Goal: Information Seeking & Learning: Compare options

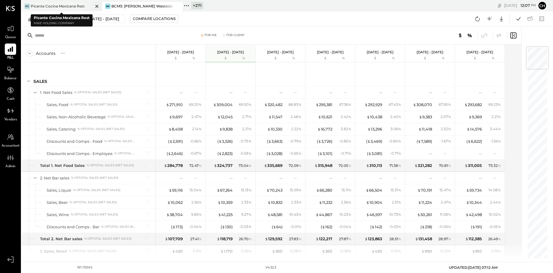
click at [96, 6] on icon at bounding box center [96, 6] width 7 height 7
click at [104, 4] on icon at bounding box center [106, 6] width 8 height 8
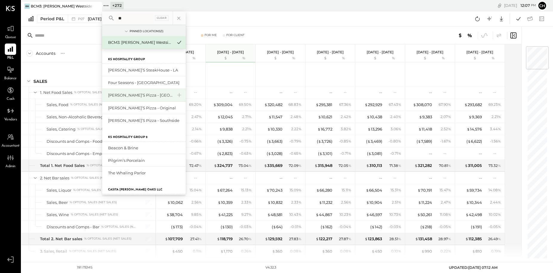
type input "**"
click at [124, 96] on div "[PERSON_NAME]’s Pizza - [GEOGRAPHIC_DATA]" at bounding box center [140, 96] width 64 height 6
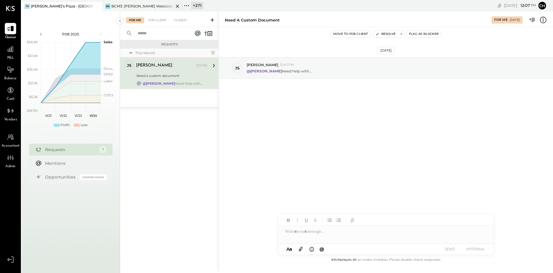
click at [177, 5] on icon at bounding box center [177, 6] width 7 height 7
click at [9, 50] on icon at bounding box center [10, 49] width 6 height 6
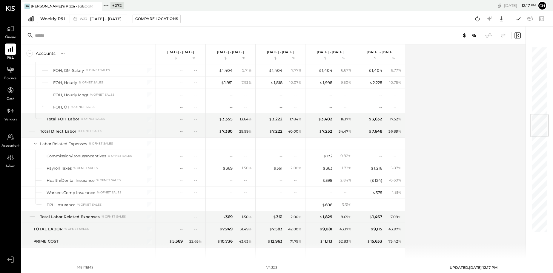
scroll to position [519, 0]
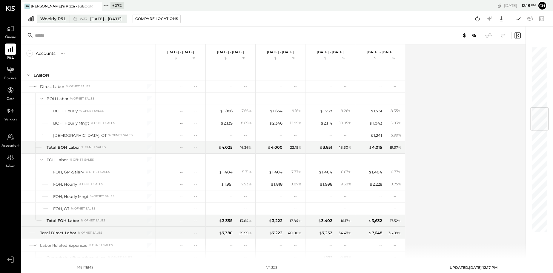
click at [100, 20] on span "[DATE] - [DATE]" at bounding box center [105, 19] width 31 height 6
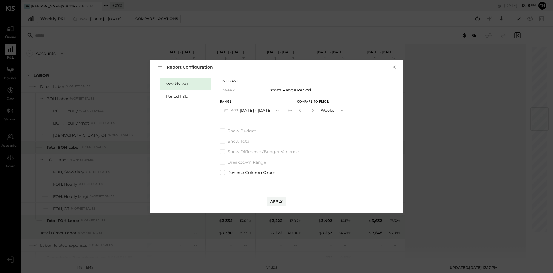
click at [258, 111] on button "W33 Aug 11 - 17, 2025" at bounding box center [251, 110] width 63 height 11
click at [261, 124] on span "[DATE] - [DATE]" at bounding box center [249, 123] width 28 height 5
click at [261, 111] on button "W33 Aug 11 - 17, 2025" at bounding box center [251, 110] width 63 height 11
click at [263, 123] on div "W33 Aug 11 - 17, 2025" at bounding box center [254, 124] width 68 height 13
click at [261, 111] on button "W33 Aug 11 - 17, 2025" at bounding box center [251, 110] width 63 height 11
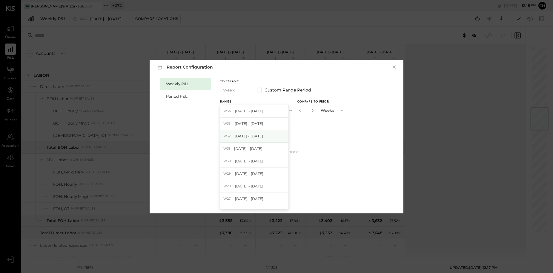
click at [263, 138] on div "W32 Aug 4 - 10, 2025" at bounding box center [254, 136] width 68 height 13
click at [283, 195] on button "Apply" at bounding box center [276, 202] width 19 height 10
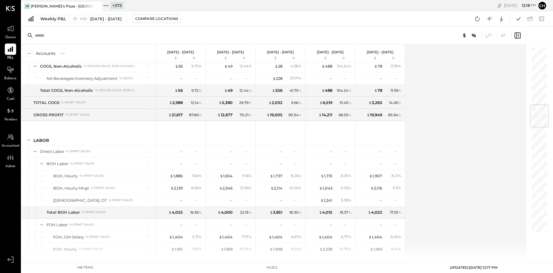
scroll to position [494, 0]
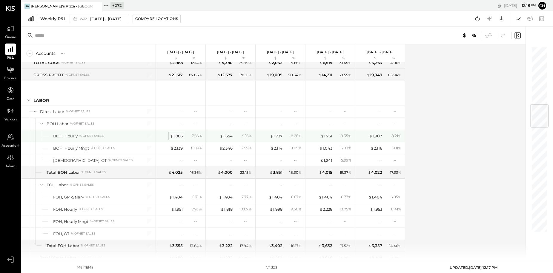
click at [179, 136] on div "$ 1,886" at bounding box center [176, 136] width 13 height 6
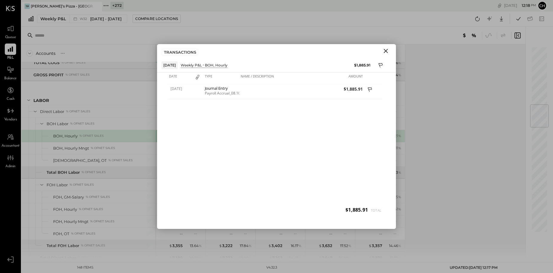
click at [378, 48] on icon "Close" at bounding box center [385, 50] width 7 height 7
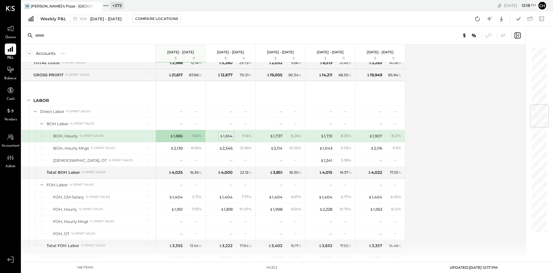
click at [229, 135] on div "$ 1,654" at bounding box center [226, 136] width 13 height 6
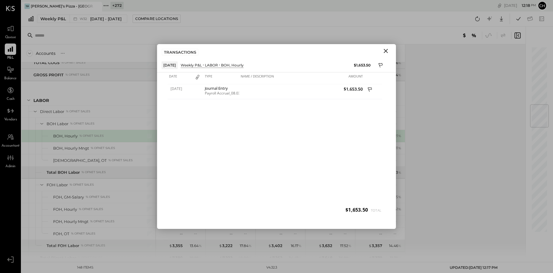
click at [378, 52] on icon "Close" at bounding box center [385, 51] width 4 height 4
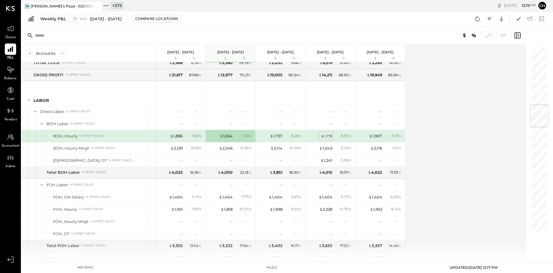
click at [329, 135] on div "$ 1,731" at bounding box center [327, 136] width 12 height 6
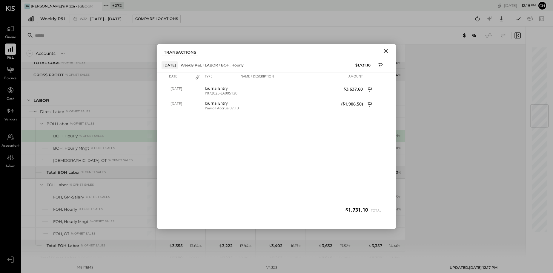
click at [378, 50] on icon "Close" at bounding box center [385, 50] width 7 height 7
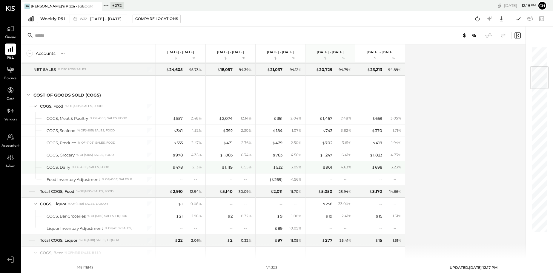
scroll to position [160, 0]
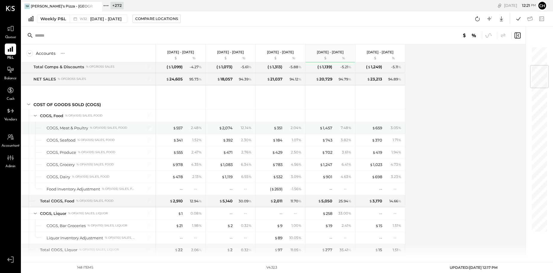
click at [152, 127] on div at bounding box center [145, 128] width 15 height 12
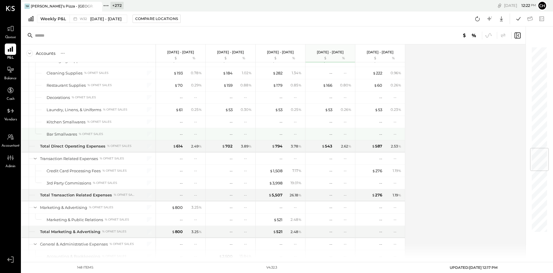
scroll to position [905, 0]
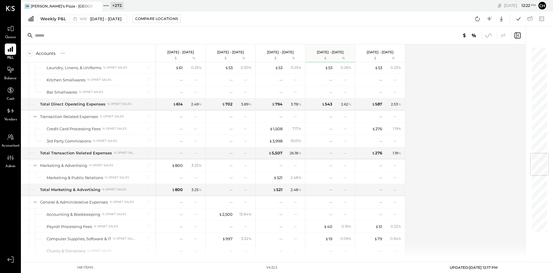
click at [378, 36] on icon at bounding box center [488, 36] width 8 height 8
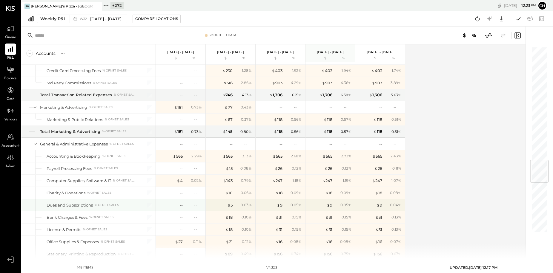
scroll to position [971, 0]
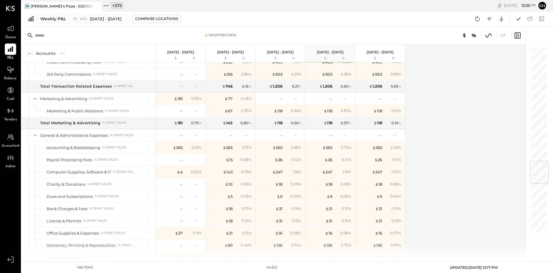
click at [378, 37] on icon at bounding box center [488, 36] width 8 height 8
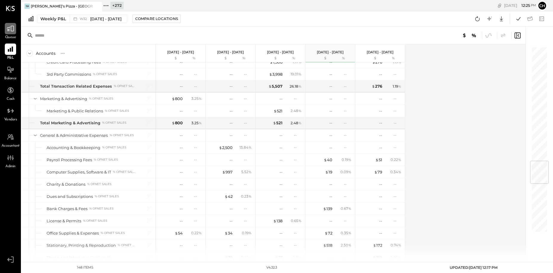
click at [10, 33] on div at bounding box center [10, 28] width 11 height 11
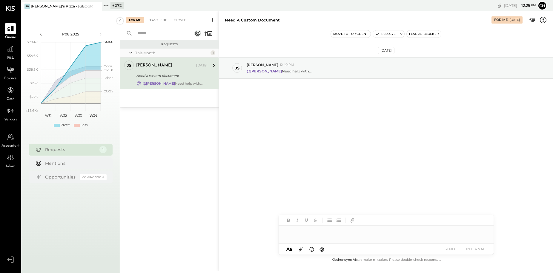
click at [165, 19] on div "For Client" at bounding box center [157, 20] width 24 height 6
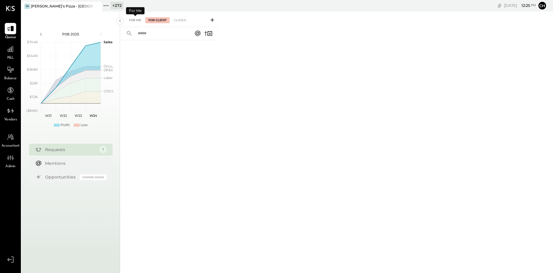
click at [140, 20] on div "For Me" at bounding box center [135, 20] width 18 height 6
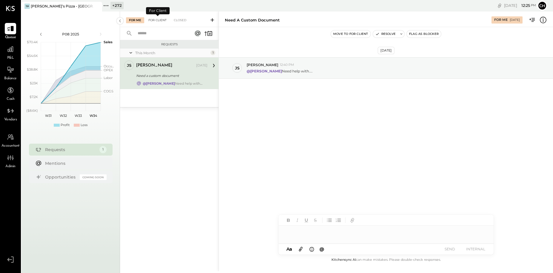
click at [158, 22] on div "For Client" at bounding box center [157, 20] width 24 height 6
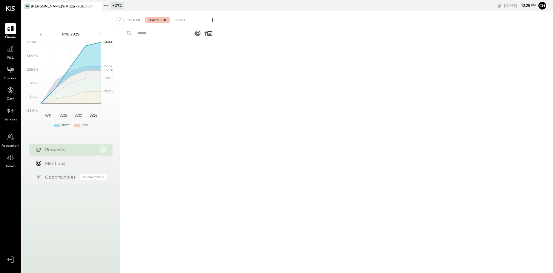
click at [212, 19] on icon at bounding box center [212, 20] width 4 height 4
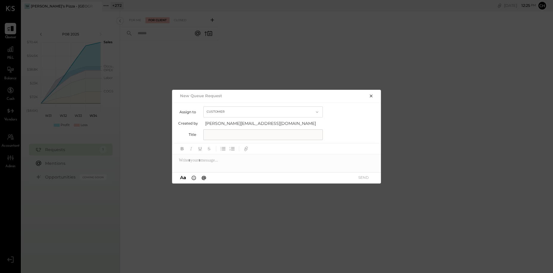
click at [241, 135] on input "text" at bounding box center [262, 135] width 119 height 11
type input "****"
click at [359, 180] on button "SEND" at bounding box center [363, 178] width 24 height 8
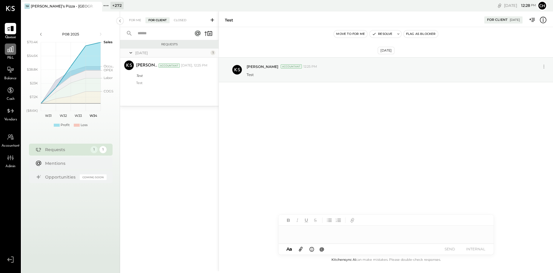
click at [10, 52] on icon at bounding box center [11, 49] width 8 height 8
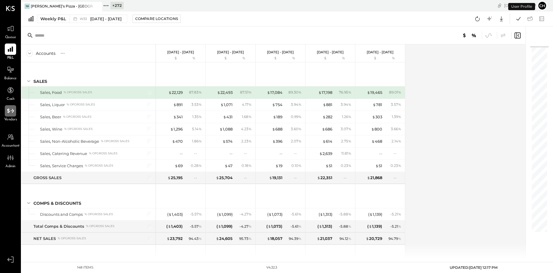
click at [7, 113] on icon at bounding box center [11, 111] width 8 height 8
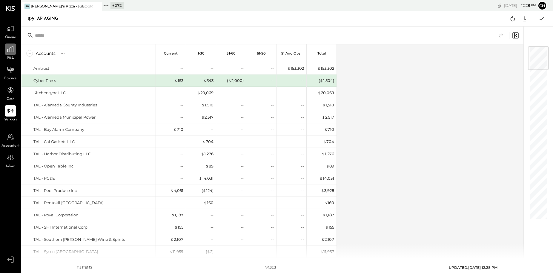
click at [10, 51] on icon at bounding box center [10, 49] width 6 height 6
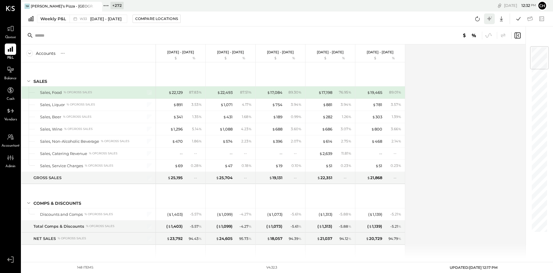
click at [378, 18] on icon at bounding box center [489, 18] width 4 height 4
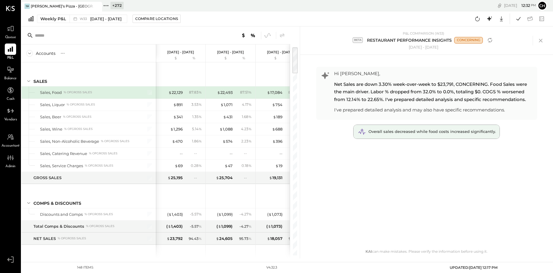
click at [378, 134] on div "Overall sales decreased while food costs increased significantly." at bounding box center [431, 132] width 127 height 6
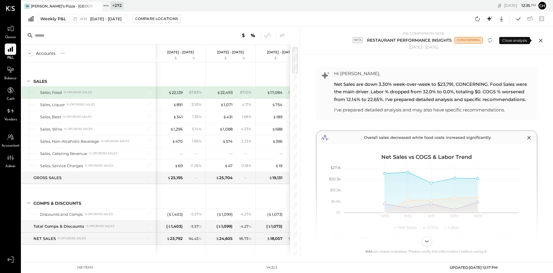
click at [378, 41] on icon at bounding box center [540, 40] width 9 height 9
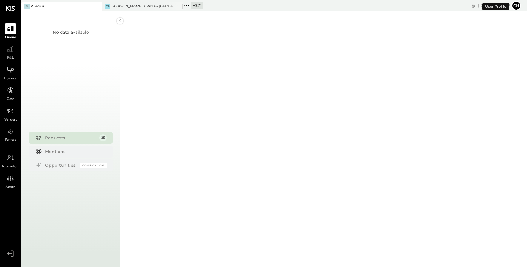
click at [185, 6] on icon at bounding box center [184, 5] width 1 height 1
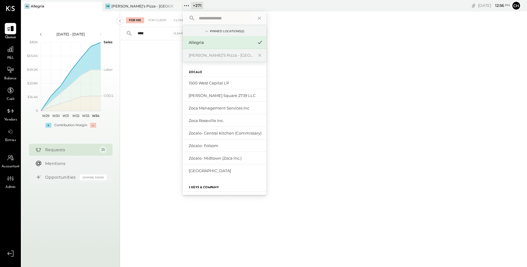
type input "****"
click at [205, 17] on input "text" at bounding box center [224, 18] width 56 height 11
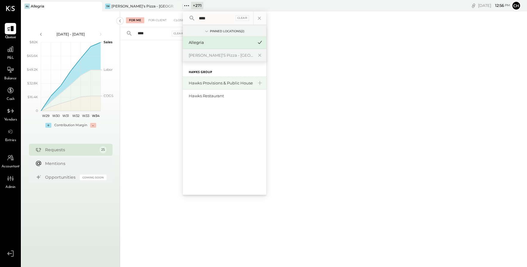
type input "****"
click at [221, 82] on div "Hawks Provisions & Public House" at bounding box center [221, 83] width 64 height 6
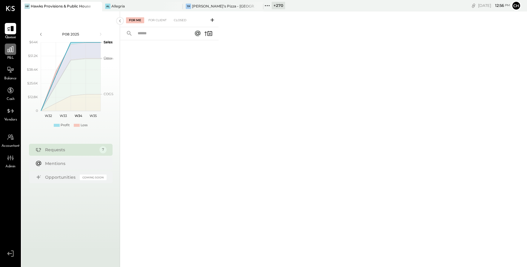
click at [13, 49] on icon at bounding box center [10, 49] width 6 height 6
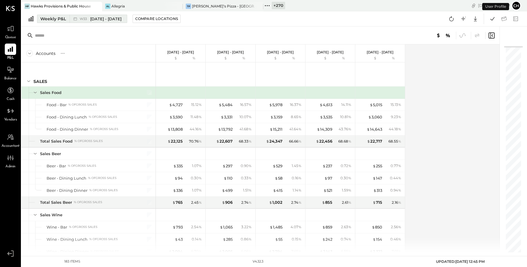
click at [101, 20] on span "[DATE] - [DATE]" at bounding box center [105, 19] width 31 height 6
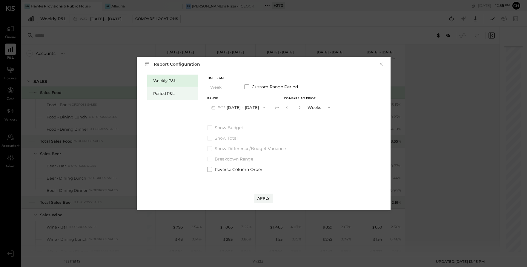
click at [163, 94] on div "Period P&L" at bounding box center [174, 94] width 42 height 6
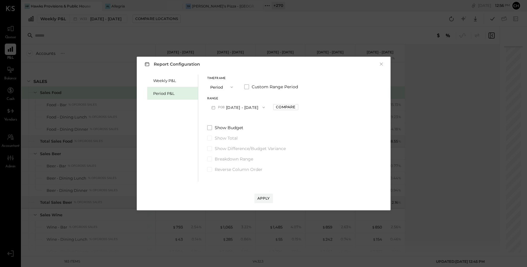
click at [230, 106] on button "P08 [DATE] - [DATE]" at bounding box center [238, 107] width 62 height 11
click at [239, 132] on span "[DATE] - [DATE]" at bounding box center [235, 133] width 28 height 5
click at [278, 108] on div "Compare" at bounding box center [285, 106] width 19 height 5
click at [298, 107] on icon "button" at bounding box center [299, 108] width 4 height 4
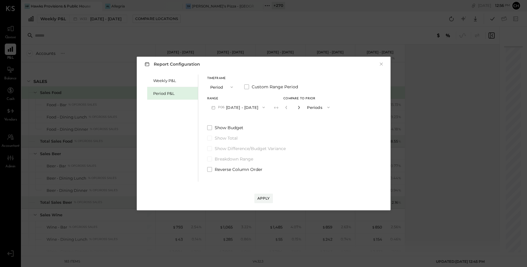
click at [298, 107] on icon "button" at bounding box center [299, 108] width 4 height 4
type input "*"
click at [261, 195] on div "Apply" at bounding box center [263, 198] width 13 height 5
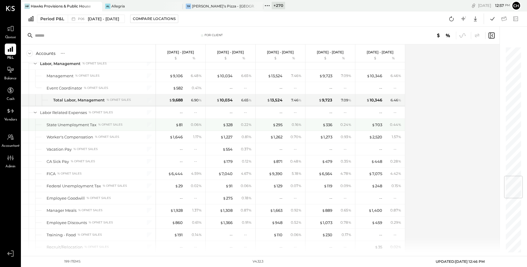
scroll to position [1135, 0]
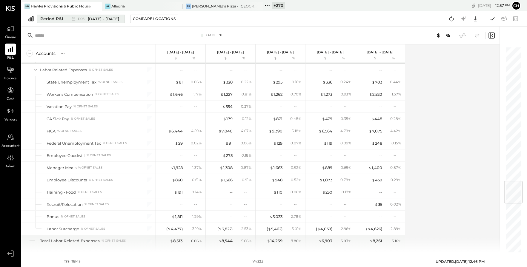
click at [79, 19] on span "P06" at bounding box center [82, 18] width 8 height 3
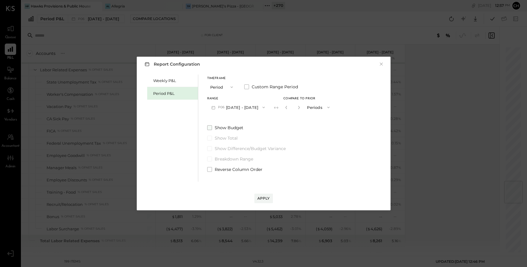
click at [209, 128] on span at bounding box center [209, 127] width 5 height 5
click at [262, 195] on div "Apply" at bounding box center [263, 198] width 13 height 5
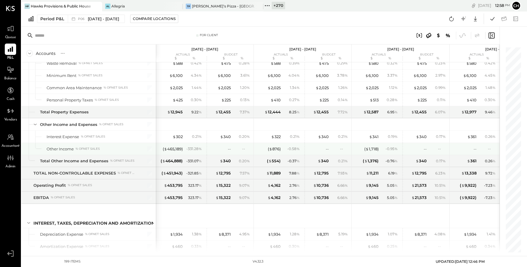
scroll to position [1972, 0]
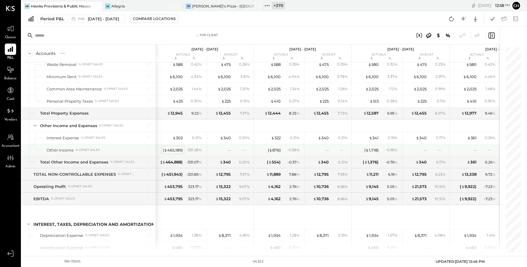
click at [175, 150] on div "( $ 465,189 )" at bounding box center [173, 150] width 20 height 6
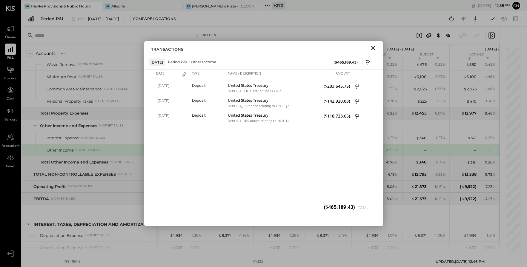
click at [374, 47] on icon "Close" at bounding box center [373, 48] width 4 height 4
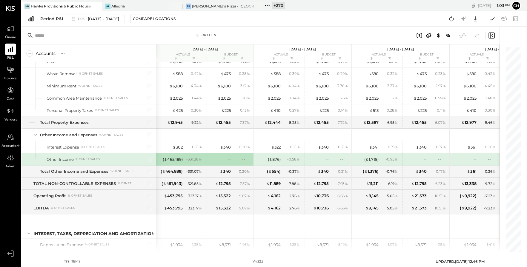
scroll to position [2001, 0]
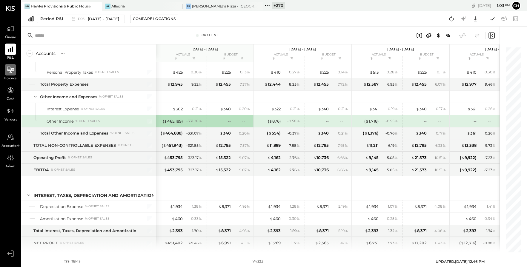
click at [10, 70] on icon at bounding box center [10, 70] width 7 height 6
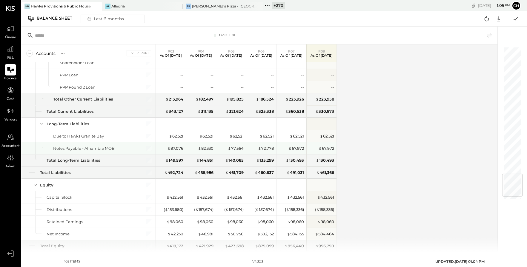
scroll to position [1084, 0]
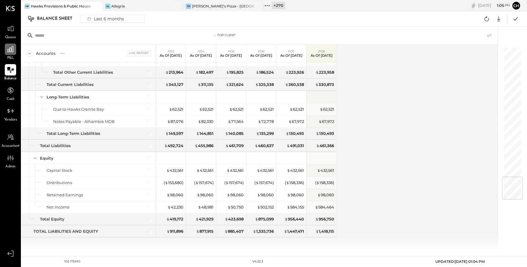
click at [12, 51] on icon at bounding box center [11, 49] width 8 height 8
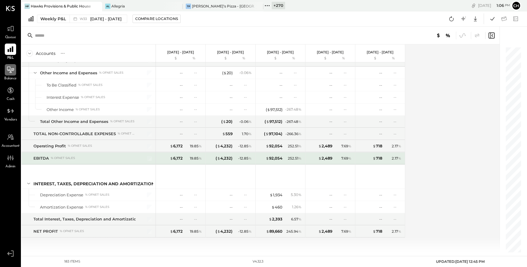
scroll to position [1639, 0]
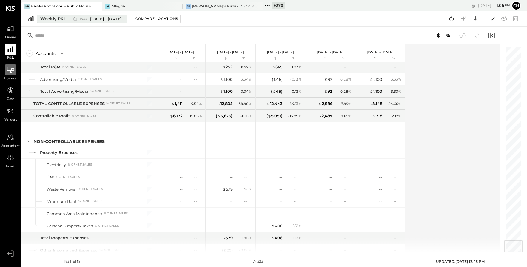
click at [61, 16] on div "Weekly P&L" at bounding box center [53, 19] width 26 height 6
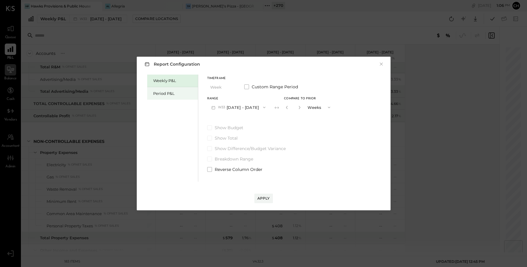
click at [169, 97] on div "Period P&L" at bounding box center [172, 93] width 51 height 13
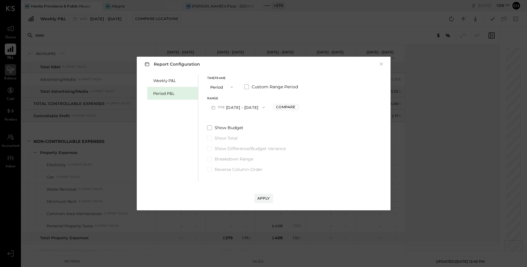
click at [248, 109] on button "P08 [DATE] - [DATE]" at bounding box center [238, 107] width 62 height 11
click at [245, 135] on span "[DATE] - [DATE]" at bounding box center [235, 133] width 28 height 5
click at [264, 195] on div "Apply" at bounding box center [263, 198] width 13 height 5
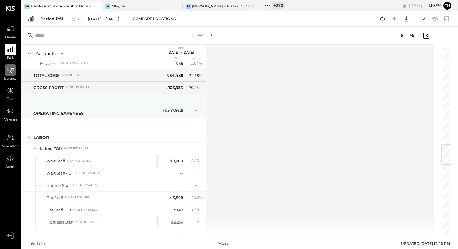
scroll to position [786, 0]
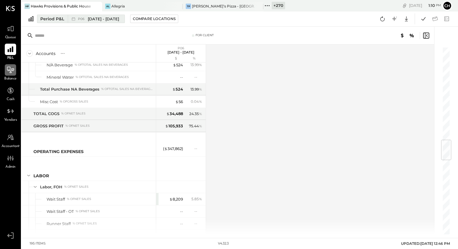
click at [94, 19] on span "[DATE] - [DATE]" at bounding box center [103, 19] width 31 height 6
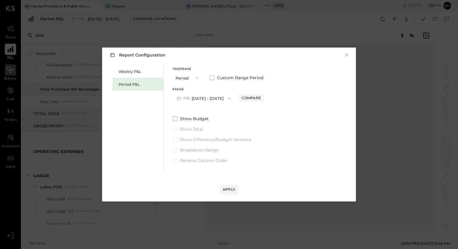
click at [177, 119] on span at bounding box center [174, 118] width 5 height 5
click at [230, 190] on div "Apply" at bounding box center [229, 189] width 13 height 5
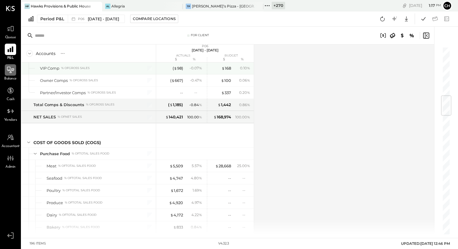
scroll to position [412, 0]
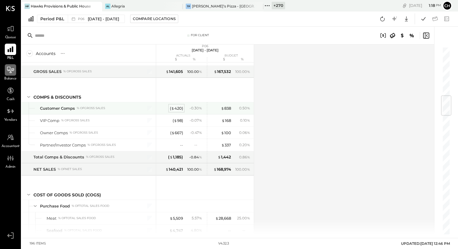
click at [175, 107] on div "( $ 420 )" at bounding box center [176, 108] width 13 height 6
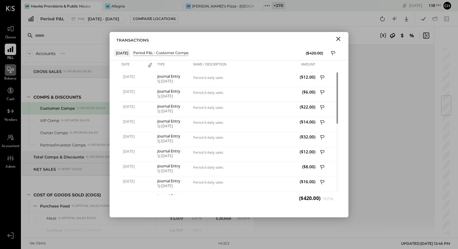
click at [338, 39] on icon "Close" at bounding box center [338, 38] width 7 height 7
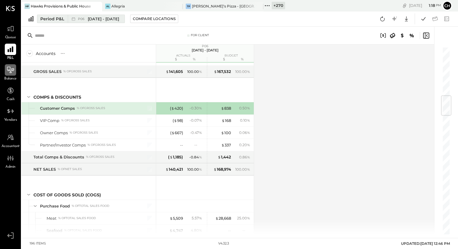
click at [73, 19] on icon at bounding box center [73, 19] width 6 height 6
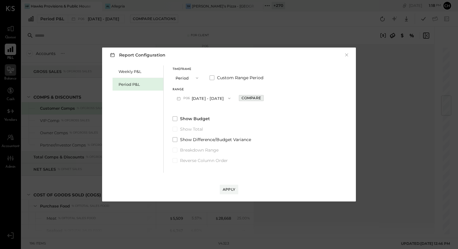
click at [241, 98] on div "Compare" at bounding box center [250, 97] width 19 height 5
click at [264, 99] on icon "button" at bounding box center [265, 98] width 4 height 4
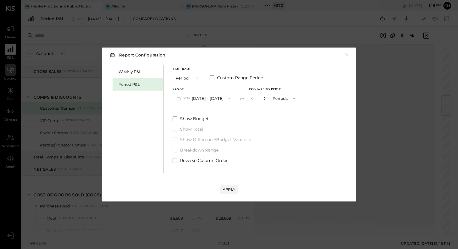
type input "*"
click at [234, 189] on div "Apply" at bounding box center [229, 189] width 13 height 5
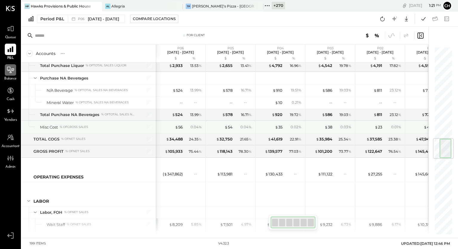
scroll to position [879, 0]
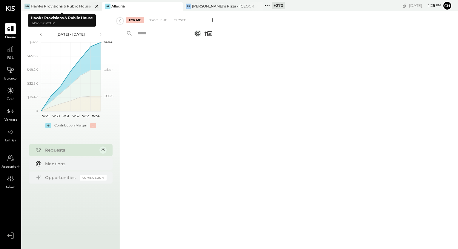
click at [57, 6] on div "Hawks Provisions & Public House" at bounding box center [61, 6] width 60 height 5
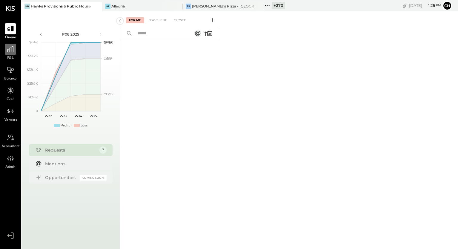
click at [10, 51] on icon at bounding box center [11, 49] width 8 height 8
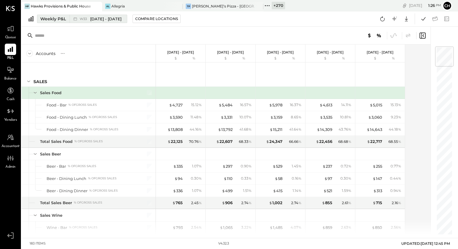
click at [109, 19] on span "[DATE] - [DATE]" at bounding box center [105, 19] width 31 height 6
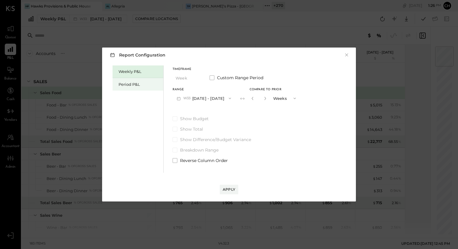
click at [135, 84] on div "Period P&L" at bounding box center [139, 84] width 42 height 6
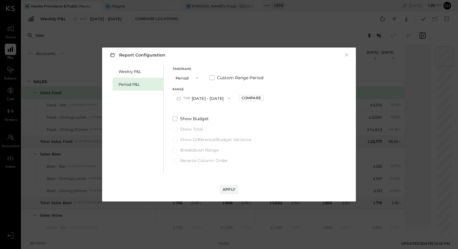
click at [211, 100] on button "P08 [DATE] - [DATE]" at bounding box center [203, 98] width 62 height 11
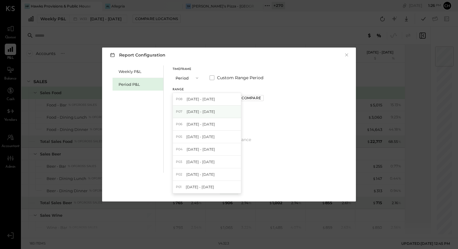
click at [209, 113] on span "[DATE] - [DATE]" at bounding box center [201, 111] width 28 height 5
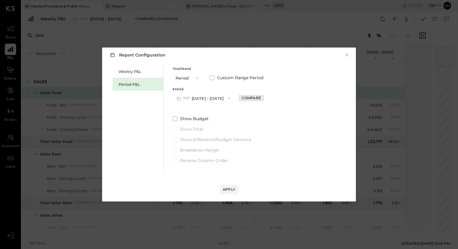
click at [261, 100] on div "Compare" at bounding box center [250, 97] width 19 height 5
click at [267, 98] on button "button" at bounding box center [264, 98] width 5 height 7
type input "*"
click at [231, 190] on div "Apply" at bounding box center [229, 189] width 13 height 5
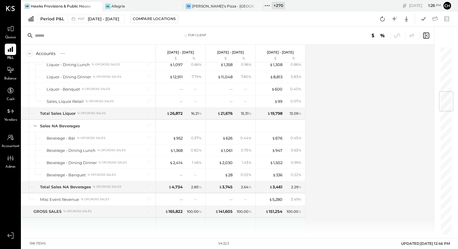
scroll to position [376, 0]
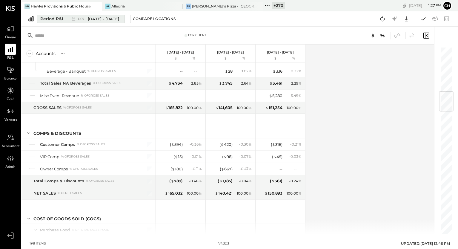
click at [85, 16] on div "P07 Jun 30 - Aug 3, 2025" at bounding box center [98, 19] width 41 height 6
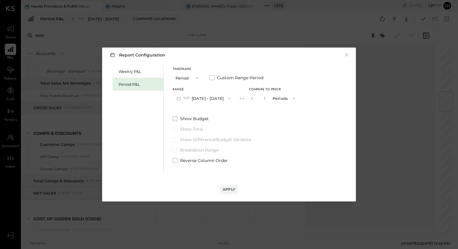
click at [178, 119] on label "Show Budget" at bounding box center [235, 118] width 127 height 6
click at [230, 189] on div "Apply" at bounding box center [229, 189] width 13 height 5
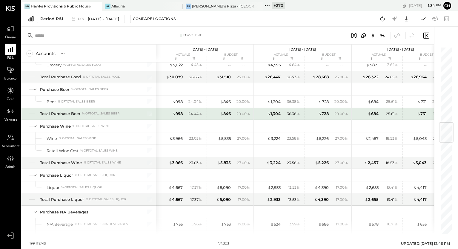
scroll to position [672, 0]
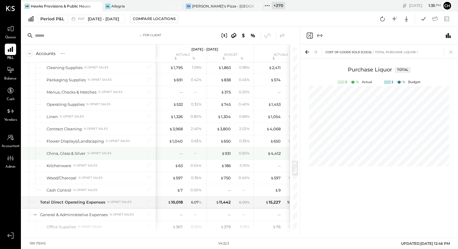
scroll to position [1348, 0]
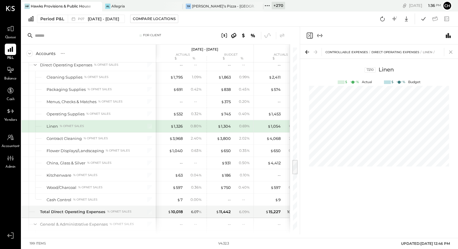
click at [452, 52] on icon at bounding box center [450, 52] width 8 height 8
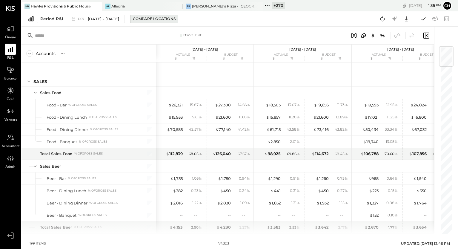
click at [150, 20] on div "Compare Locations" at bounding box center [154, 18] width 43 height 5
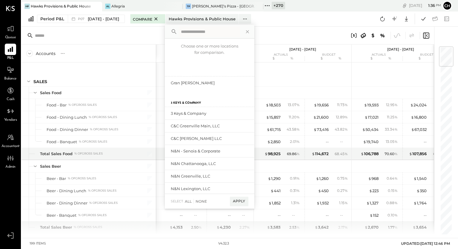
click at [130, 33] on div at bounding box center [78, 35] width 104 height 9
click at [94, 20] on span "[DATE] - [DATE]" at bounding box center [103, 19] width 31 height 6
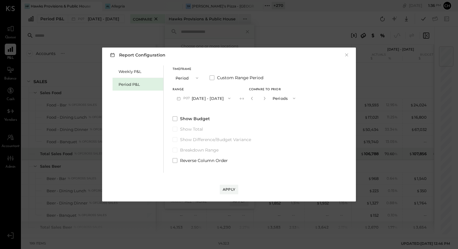
click at [197, 77] on icon "button" at bounding box center [197, 78] width 5 height 5
click at [193, 98] on div "YTD" at bounding box center [187, 99] width 29 height 11
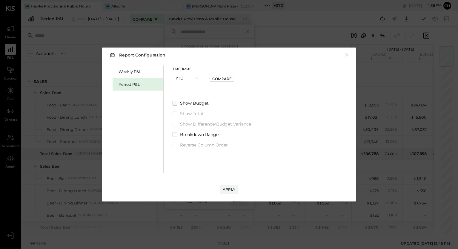
click at [175, 103] on span at bounding box center [174, 103] width 5 height 5
click at [230, 188] on div "Apply" at bounding box center [229, 189] width 13 height 5
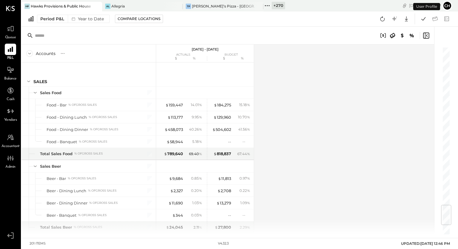
scroll to position [1332, 0]
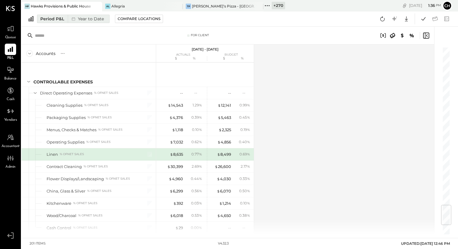
click at [78, 19] on div "Year to Date" at bounding box center [87, 19] width 38 height 8
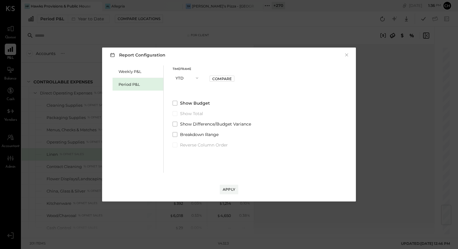
click at [189, 79] on button "YTD" at bounding box center [187, 77] width 30 height 11
click at [188, 108] on div "Year" at bounding box center [187, 109] width 29 height 11
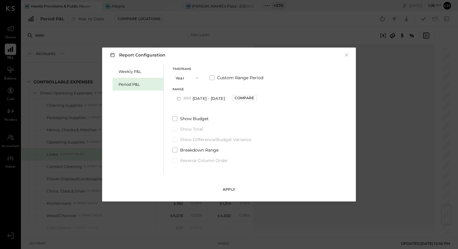
click at [233, 190] on div "Apply" at bounding box center [229, 189] width 13 height 5
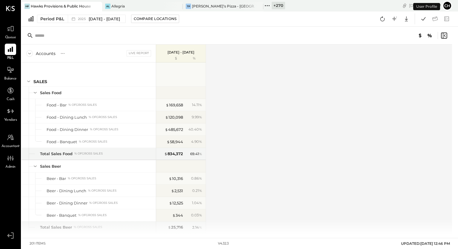
scroll to position [1332, 0]
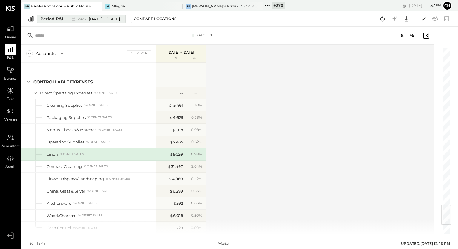
click at [64, 21] on button "Period P&L 2025 Dec 30, 2024 - Dec 28, 2025" at bounding box center [81, 19] width 89 height 8
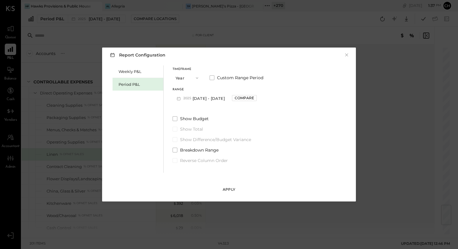
click at [228, 189] on div "Apply" at bounding box center [229, 189] width 13 height 5
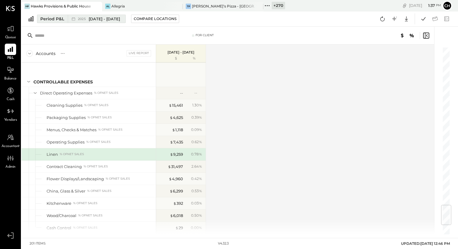
click at [120, 20] on span "Dec 30, 2024 - Dec 28, 2025" at bounding box center [104, 19] width 31 height 6
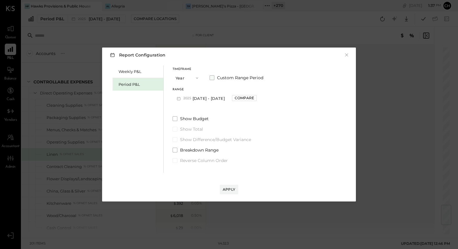
click at [212, 77] on span at bounding box center [212, 77] width 5 height 5
click at [201, 98] on button "2024-12-30" at bounding box center [187, 98] width 30 height 11
click at [192, 98] on span "Dec 30, 2024" at bounding box center [186, 98] width 13 height 5
click at [235, 100] on button "2025-12-28" at bounding box center [232, 98] width 30 height 11
click at [212, 98] on icon at bounding box center [210, 98] width 6 height 6
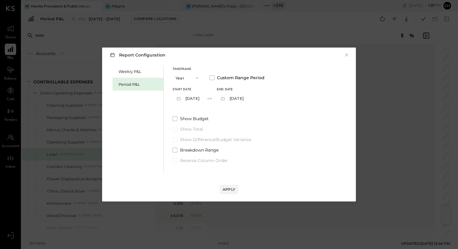
click at [184, 78] on button "Year" at bounding box center [187, 77] width 30 height 11
click at [184, 78] on span "Period" at bounding box center [183, 78] width 12 height 4
click at [213, 79] on span at bounding box center [212, 77] width 5 height 5
click at [206, 98] on button "2025-08-04" at bounding box center [190, 98] width 36 height 11
click at [192, 187] on span "Dec 30, 2024" at bounding box center [186, 186] width 13 height 5
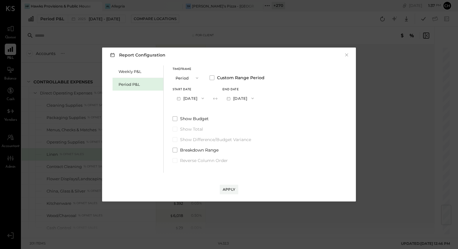
click at [255, 98] on icon "button" at bounding box center [252, 98] width 5 height 5
click at [242, 138] on span "Jun 1, 2025" at bounding box center [235, 136] width 13 height 5
click at [208, 98] on button "2024-12-30" at bounding box center [190, 98] width 36 height 11
click at [204, 187] on div "Dec 30, 2024" at bounding box center [198, 187] width 50 height 13
click at [255, 97] on icon "button" at bounding box center [252, 98] width 5 height 5
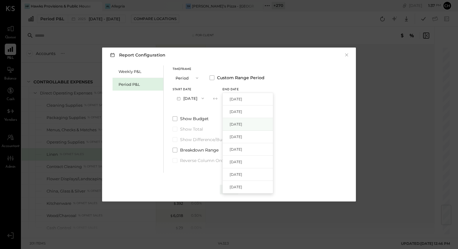
click at [261, 127] on div "Jun 29, 2025" at bounding box center [248, 124] width 50 height 13
click at [224, 188] on div "Apply" at bounding box center [229, 189] width 13 height 5
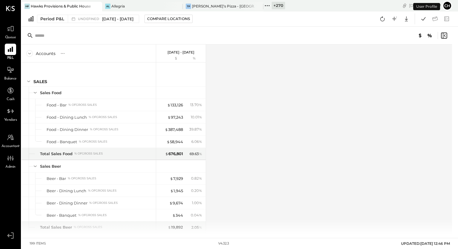
scroll to position [1332, 0]
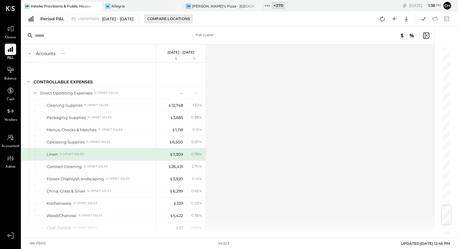
click at [190, 19] on div "Compare Locations" at bounding box center [168, 18] width 43 height 5
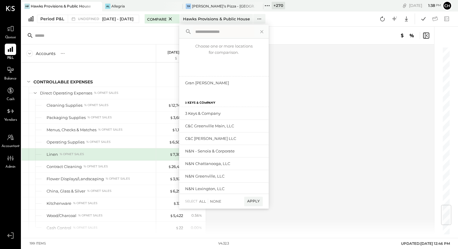
click at [174, 19] on icon at bounding box center [170, 18] width 7 height 7
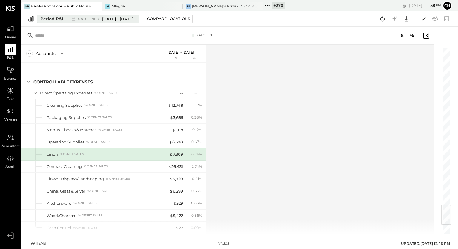
click at [133, 18] on span "Dec 30, 2024 - Jun 29, 2025" at bounding box center [117, 19] width 31 height 6
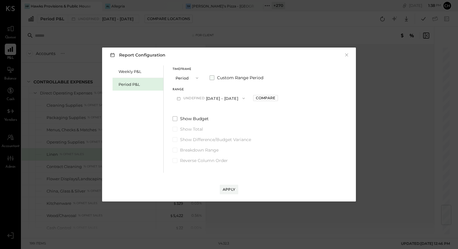
click at [212, 78] on span at bounding box center [212, 77] width 5 height 5
click at [205, 100] on icon "button" at bounding box center [202, 98] width 5 height 5
click at [192, 99] on span "Aug 4, 2025" at bounding box center [186, 98] width 13 height 5
click at [199, 99] on button "Aug 4, 2025" at bounding box center [190, 98] width 36 height 11
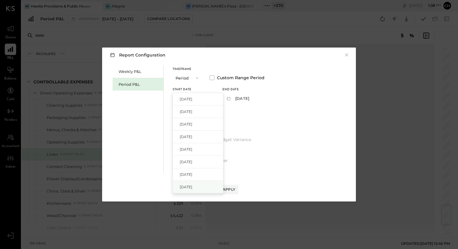
click at [196, 192] on div "Dec 30, 2024" at bounding box center [198, 187] width 50 height 13
click at [247, 98] on button "Feb 2, 2025" at bounding box center [240, 98] width 36 height 11
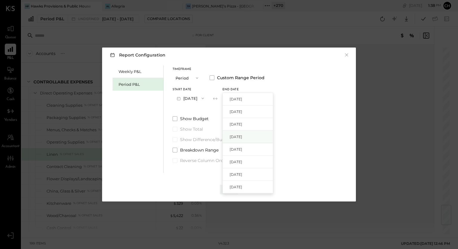
click at [242, 137] on span "Jun 1, 2025" at bounding box center [235, 136] width 13 height 5
click at [231, 189] on div "Apply" at bounding box center [229, 189] width 13 height 5
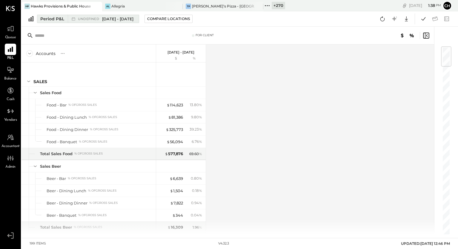
click at [133, 21] on span "Dec 30, 2024 - Jun 1, 2025" at bounding box center [117, 19] width 31 height 6
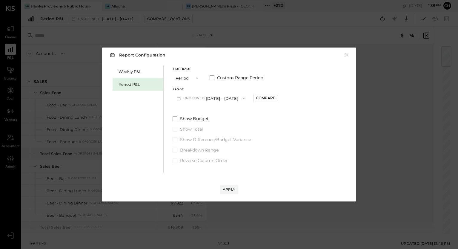
click at [241, 100] on button "undefined Dec 30, 2024 - Jun 1, 2025" at bounding box center [210, 98] width 76 height 11
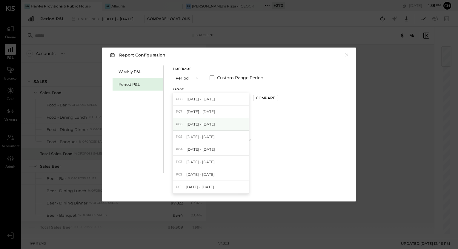
click at [232, 125] on div "P06 Jun 2 - 29, 2025" at bounding box center [211, 124] width 76 height 13
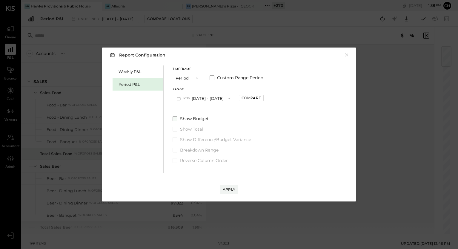
click at [177, 119] on label "Show Budget" at bounding box center [217, 118] width 91 height 6
click at [173, 139] on span at bounding box center [174, 139] width 5 height 5
click at [214, 78] on label "Custom Range Period" at bounding box center [237, 78] width 54 height 6
click at [200, 100] on button "Jun 2, 2025" at bounding box center [190, 98] width 36 height 11
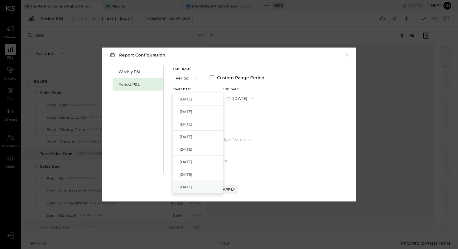
click at [192, 186] on span "Dec 30, 2024" at bounding box center [186, 186] width 13 height 5
click at [246, 100] on button "Feb 2, 2025" at bounding box center [240, 98] width 36 height 11
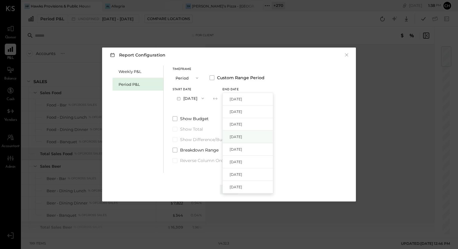
click at [242, 138] on span "Jun 1, 2025" at bounding box center [235, 136] width 13 height 5
click at [176, 118] on span at bounding box center [174, 118] width 5 height 5
click at [175, 138] on span at bounding box center [174, 139] width 5 height 5
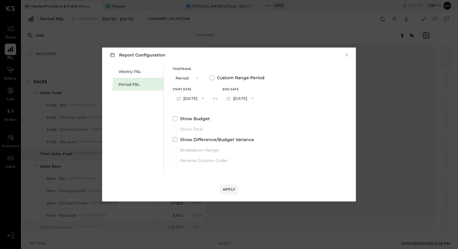
click at [174, 139] on span at bounding box center [174, 139] width 5 height 5
click at [175, 150] on span at bounding box center [174, 149] width 5 height 5
click at [175, 117] on span at bounding box center [174, 118] width 5 height 5
click at [228, 190] on div "Apply" at bounding box center [229, 189] width 13 height 5
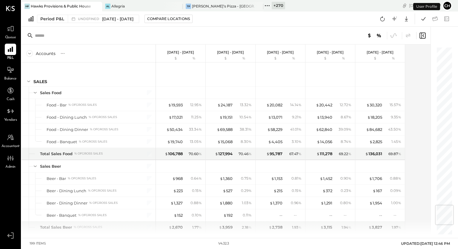
scroll to position [1332, 0]
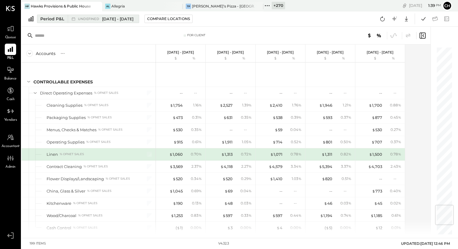
click at [133, 20] on span "Dec 30, 2024 - Jun 1, 2025" at bounding box center [117, 19] width 31 height 6
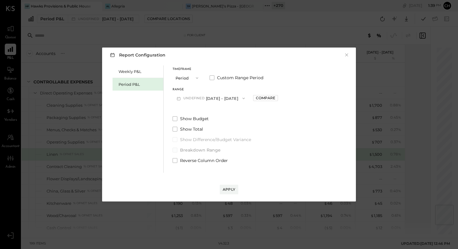
click at [177, 150] on label "Breakdown Range" at bounding box center [224, 150] width 105 height 6
click at [196, 99] on span "undefined" at bounding box center [194, 98] width 23 height 5
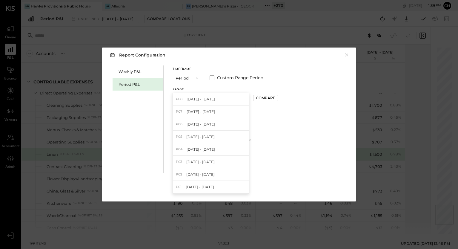
click at [196, 99] on span "[DATE] - [DATE]" at bounding box center [201, 98] width 28 height 5
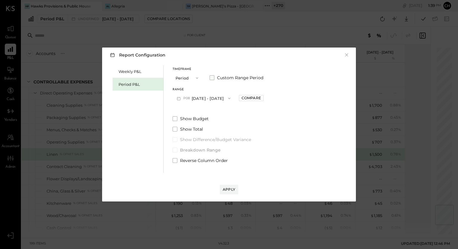
click at [213, 75] on span at bounding box center [212, 77] width 5 height 5
click at [205, 97] on span "button" at bounding box center [201, 98] width 8 height 5
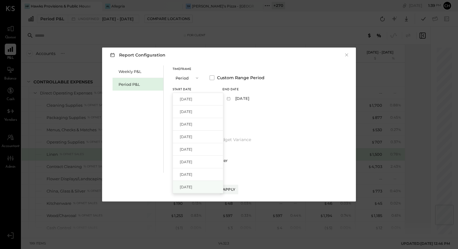
click at [192, 188] on span "Dec 30, 2024" at bounding box center [186, 186] width 13 height 5
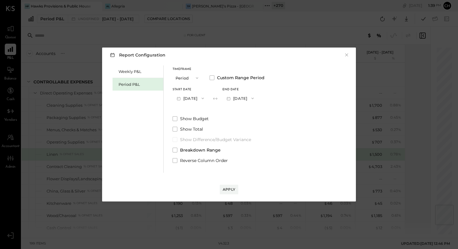
click at [248, 99] on button "Feb 2, 2025" at bounding box center [240, 98] width 36 height 11
click at [242, 139] on span "Jun 1, 2025" at bounding box center [235, 136] width 13 height 5
click at [199, 151] on span "Breakdown Range" at bounding box center [200, 150] width 41 height 6
click at [227, 188] on div "Apply" at bounding box center [229, 189] width 13 height 5
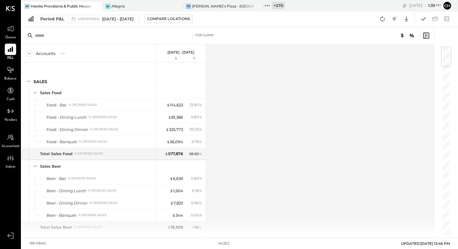
click at [115, 14] on div "Period P&L undefined Dec 30, 2024 - Jun 1, 2025 Compare Locations Google Sheets…" at bounding box center [239, 18] width 436 height 15
click at [116, 18] on span "Dec 30, 2024 - Jun 1, 2025" at bounding box center [117, 19] width 31 height 6
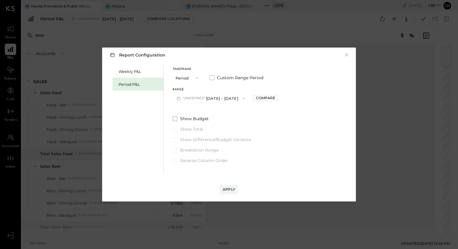
click at [175, 119] on span at bounding box center [174, 118] width 5 height 5
click at [175, 150] on span at bounding box center [174, 149] width 5 height 5
click at [230, 189] on div "Apply" at bounding box center [229, 189] width 13 height 5
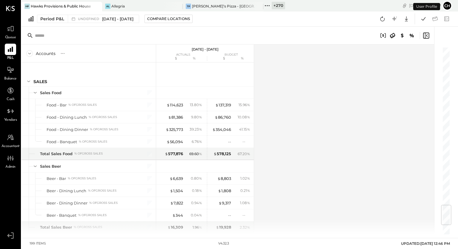
scroll to position [1332, 0]
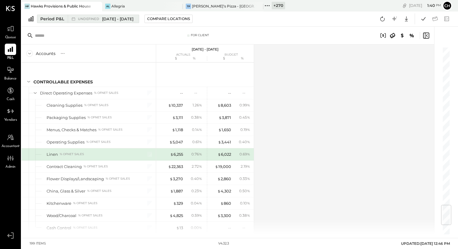
click at [133, 19] on span "Dec 30, 2024 - Jun 1, 2025" at bounding box center [117, 19] width 31 height 6
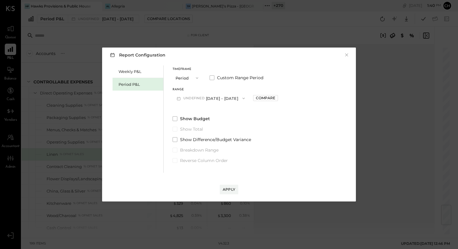
click at [192, 78] on span "button" at bounding box center [196, 78] width 8 height 5
click at [191, 77] on div "Period" at bounding box center [187, 78] width 29 height 11
click at [208, 100] on button "P08 [DATE] - [DATE]" at bounding box center [203, 98] width 62 height 11
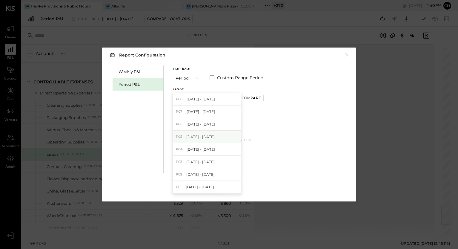
click at [210, 135] on span "[DATE] - [DATE]" at bounding box center [200, 136] width 28 height 5
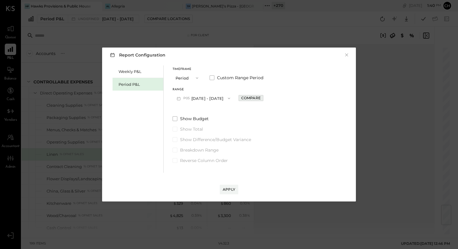
click at [252, 98] on div "Compare" at bounding box center [250, 97] width 19 height 5
click at [265, 99] on icon "button" at bounding box center [263, 98] width 1 height 3
type input "*"
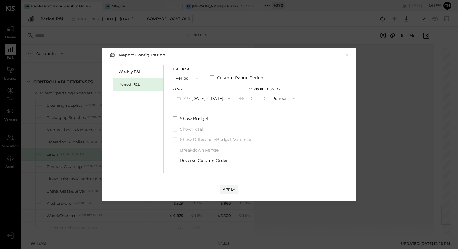
click at [197, 79] on icon "button" at bounding box center [197, 78] width 5 height 5
click at [213, 78] on span at bounding box center [212, 77] width 5 height 5
click at [187, 76] on button "Period" at bounding box center [187, 77] width 30 height 11
click at [186, 100] on div "YTD" at bounding box center [187, 99] width 29 height 11
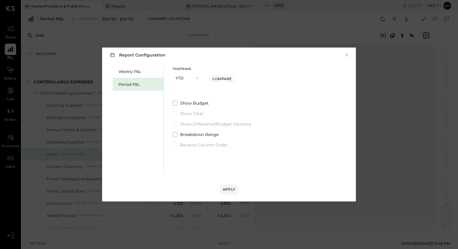
click at [195, 78] on icon "button" at bounding box center [197, 78] width 5 height 5
click at [194, 78] on div "Period" at bounding box center [187, 78] width 29 height 11
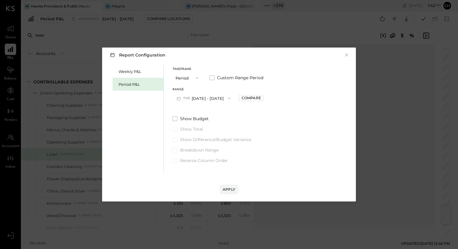
click at [195, 78] on icon "button" at bounding box center [197, 78] width 5 height 5
click at [192, 78] on div "Period" at bounding box center [187, 78] width 29 height 11
click at [192, 78] on span "button" at bounding box center [196, 78] width 8 height 5
click at [347, 56] on button "×" at bounding box center [346, 55] width 5 height 6
